Goal: Task Accomplishment & Management: Use online tool/utility

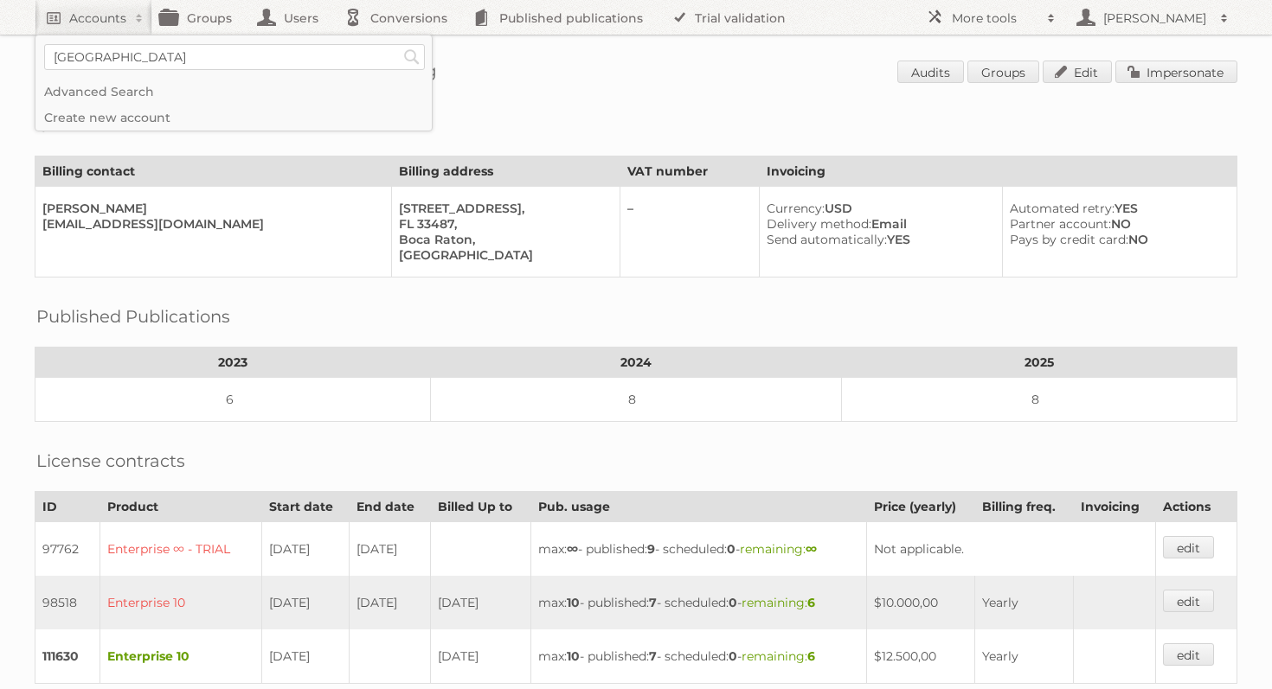
type input"] "[GEOGRAPHIC_DATA] proper"
click at [399, 44] on input "Search" at bounding box center [412, 57] width 26 height 26
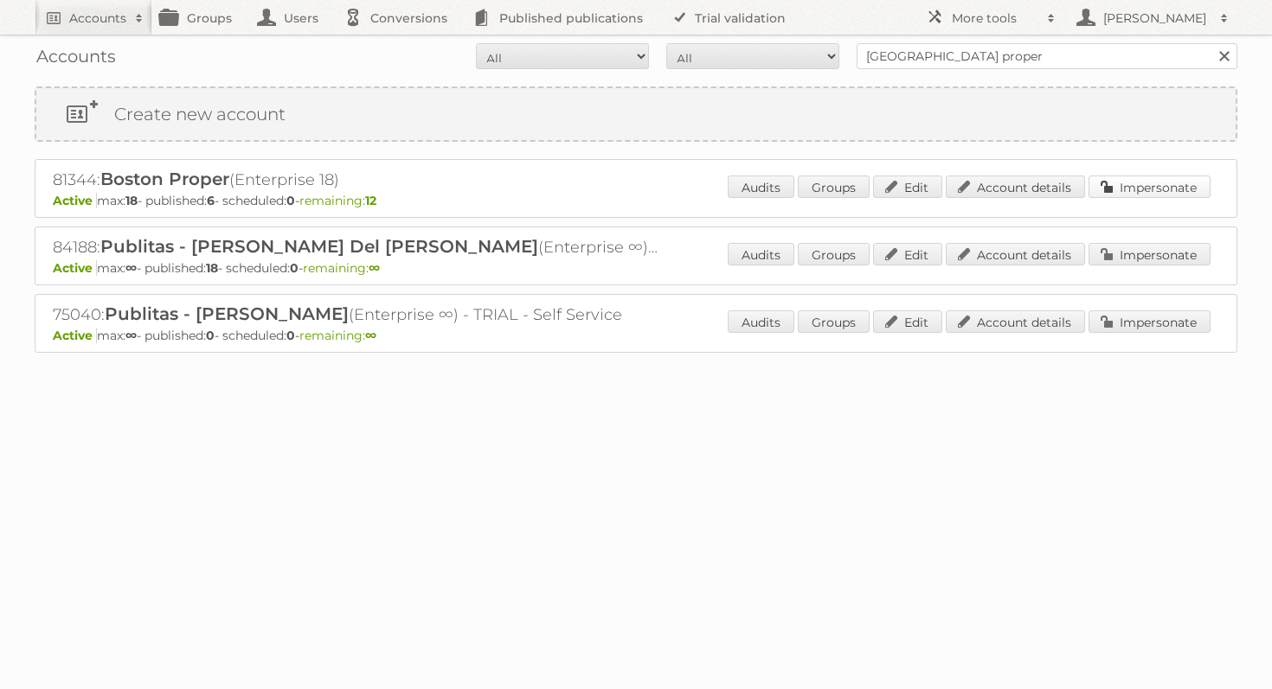
click at [1118, 184] on link "Impersonate" at bounding box center [1149, 187] width 122 height 22
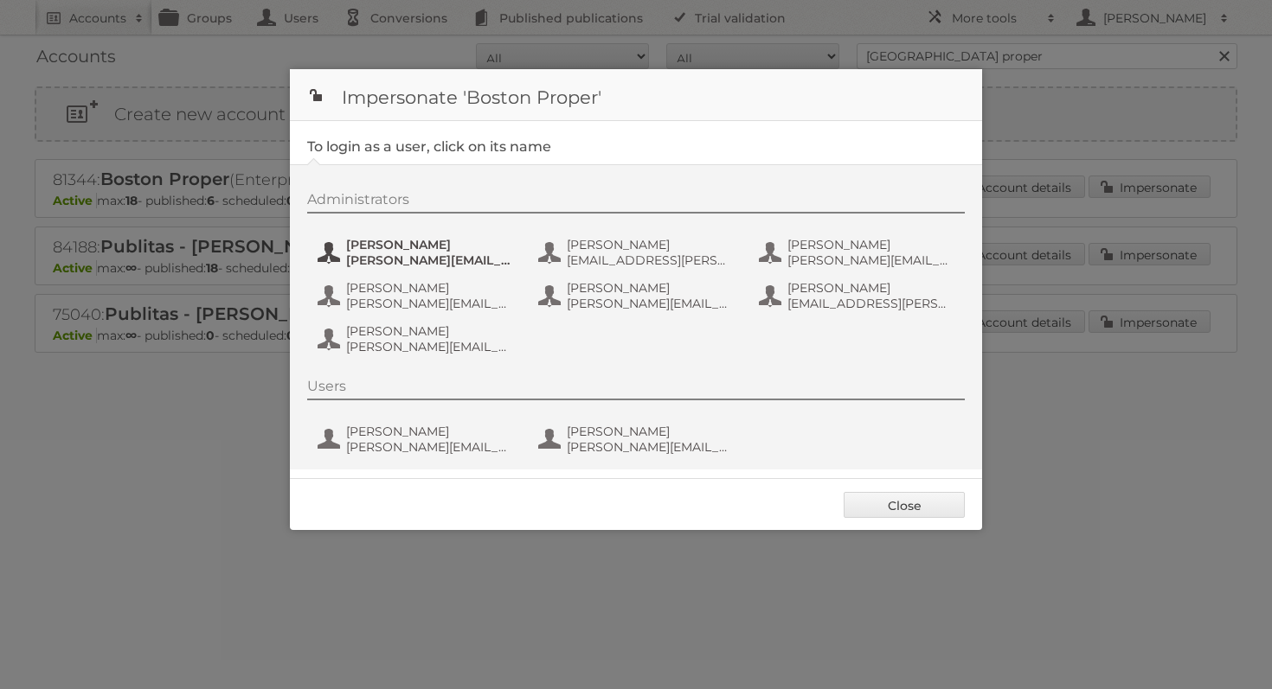
click at [455, 256] on span "[PERSON_NAME][EMAIL_ADDRESS][PERSON_NAME][DOMAIN_NAME]" at bounding box center [430, 261] width 168 height 16
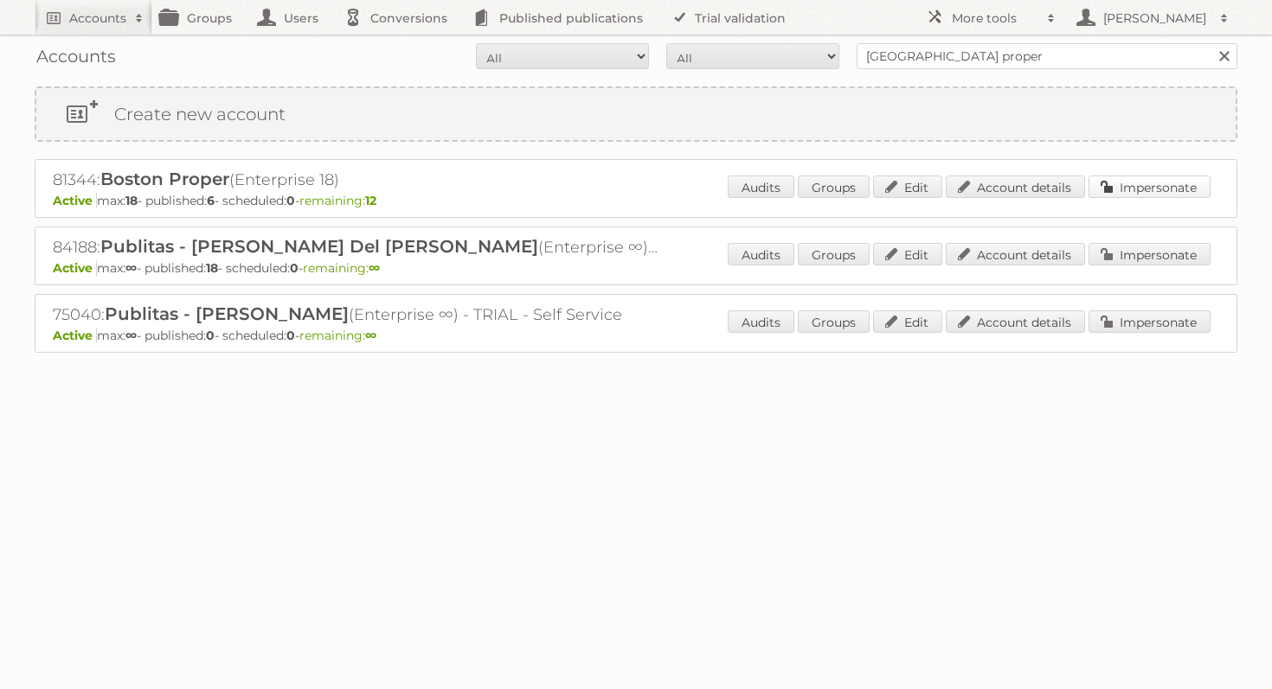
click at [1157, 190] on link "Impersonate" at bounding box center [1149, 187] width 122 height 22
